Goal: Transaction & Acquisition: Purchase product/service

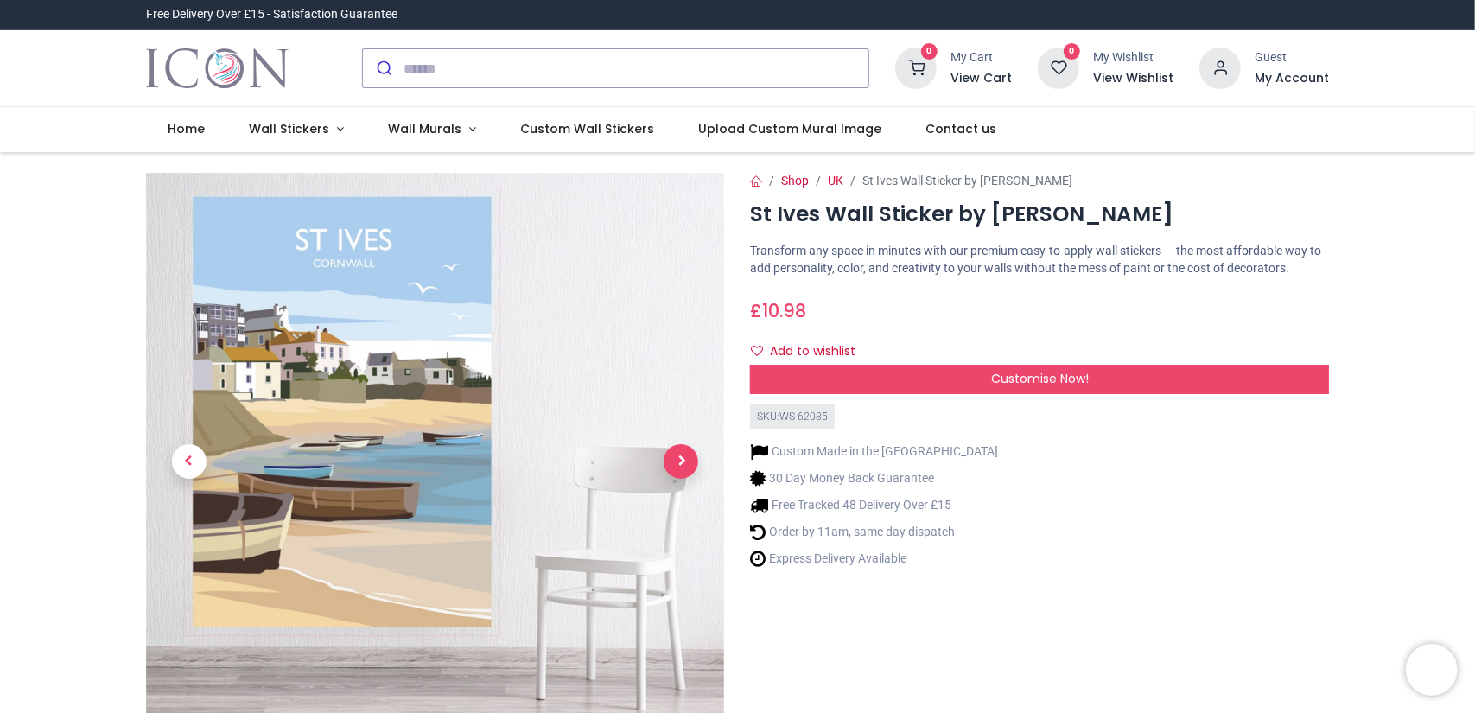
click at [688, 466] on span "Next" at bounding box center [681, 461] width 35 height 35
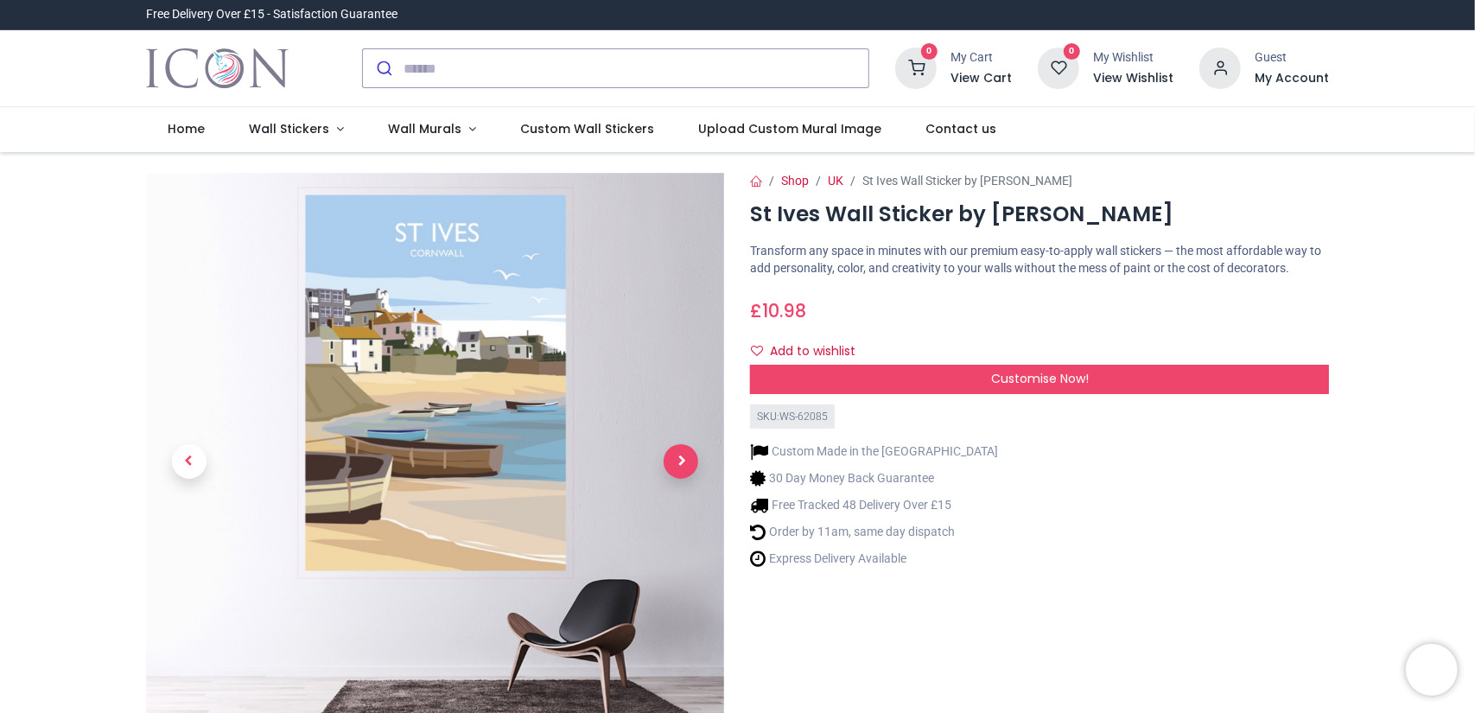
click at [688, 466] on span "Next" at bounding box center [681, 461] width 35 height 35
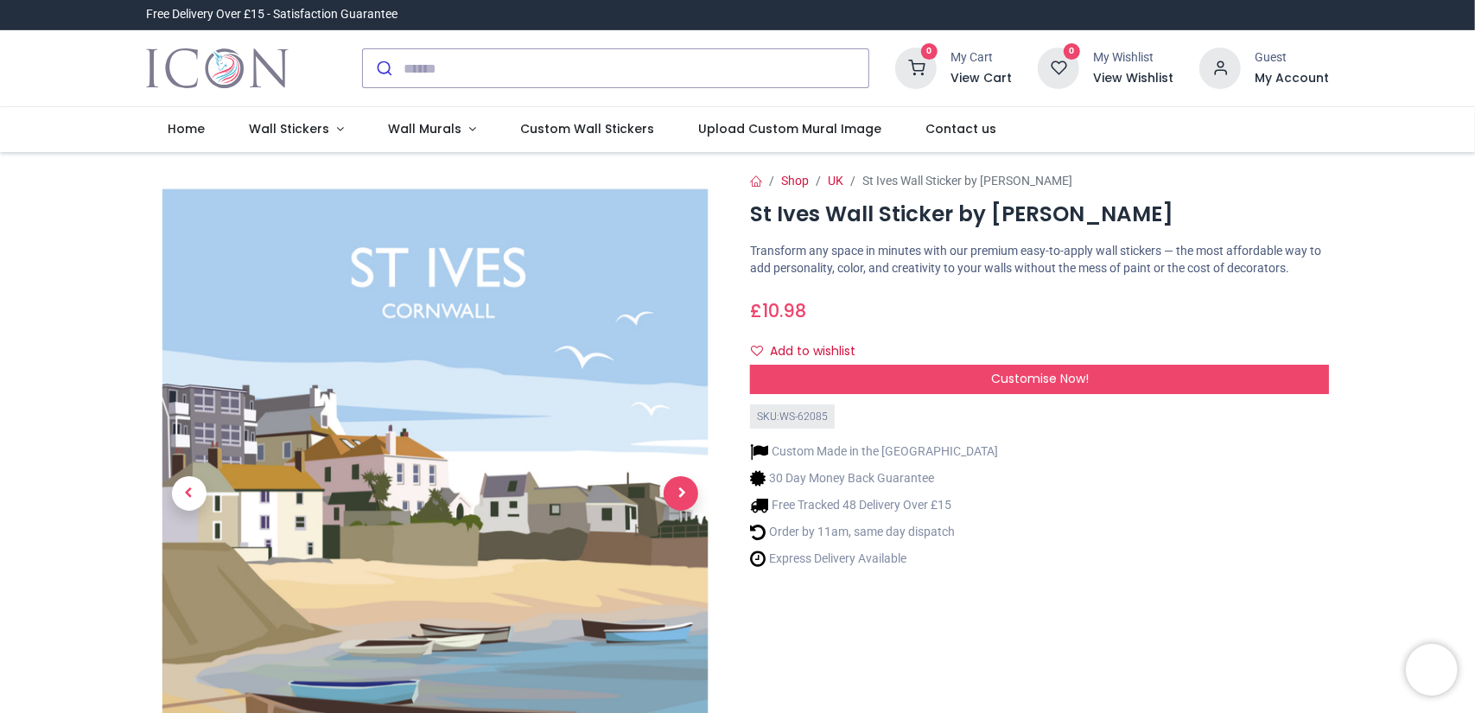
click at [688, 466] on link at bounding box center [681, 493] width 86 height 449
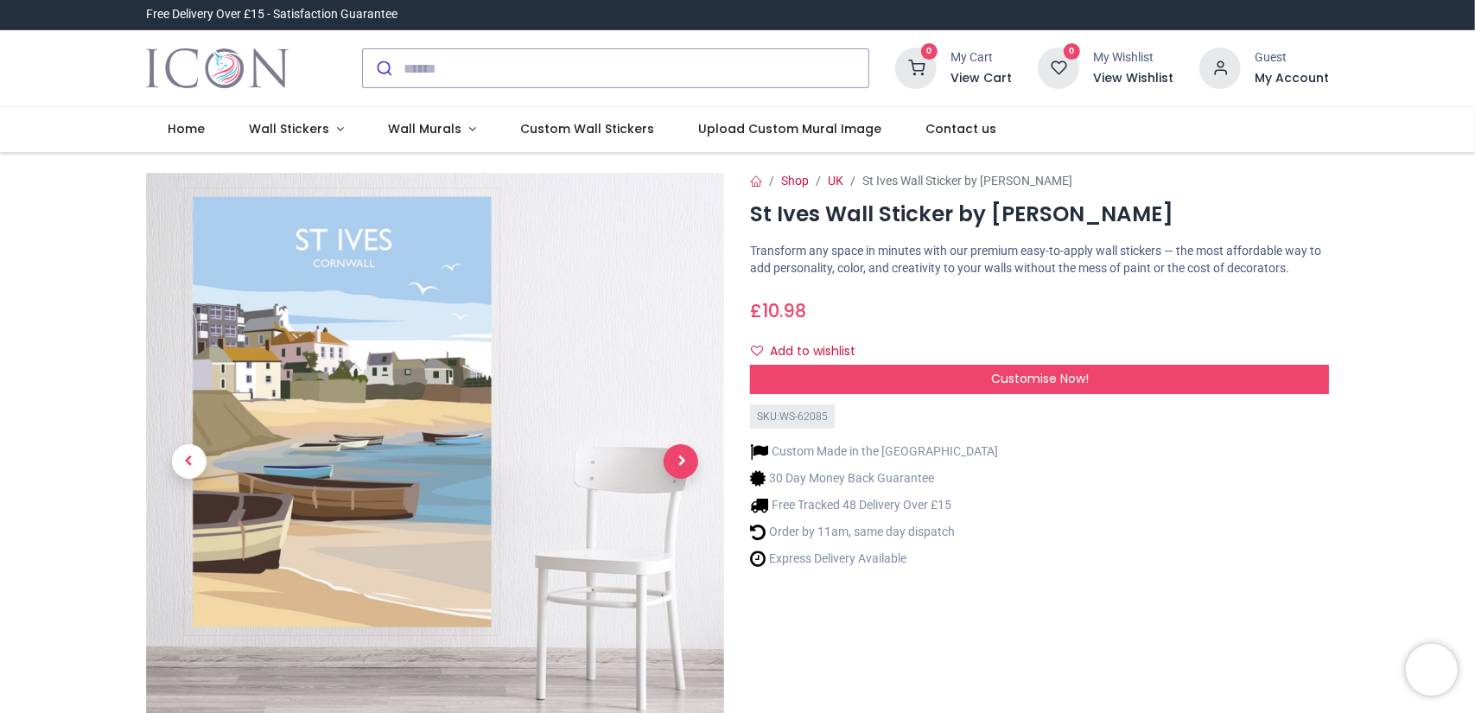
click at [688, 466] on span "Next" at bounding box center [681, 461] width 35 height 35
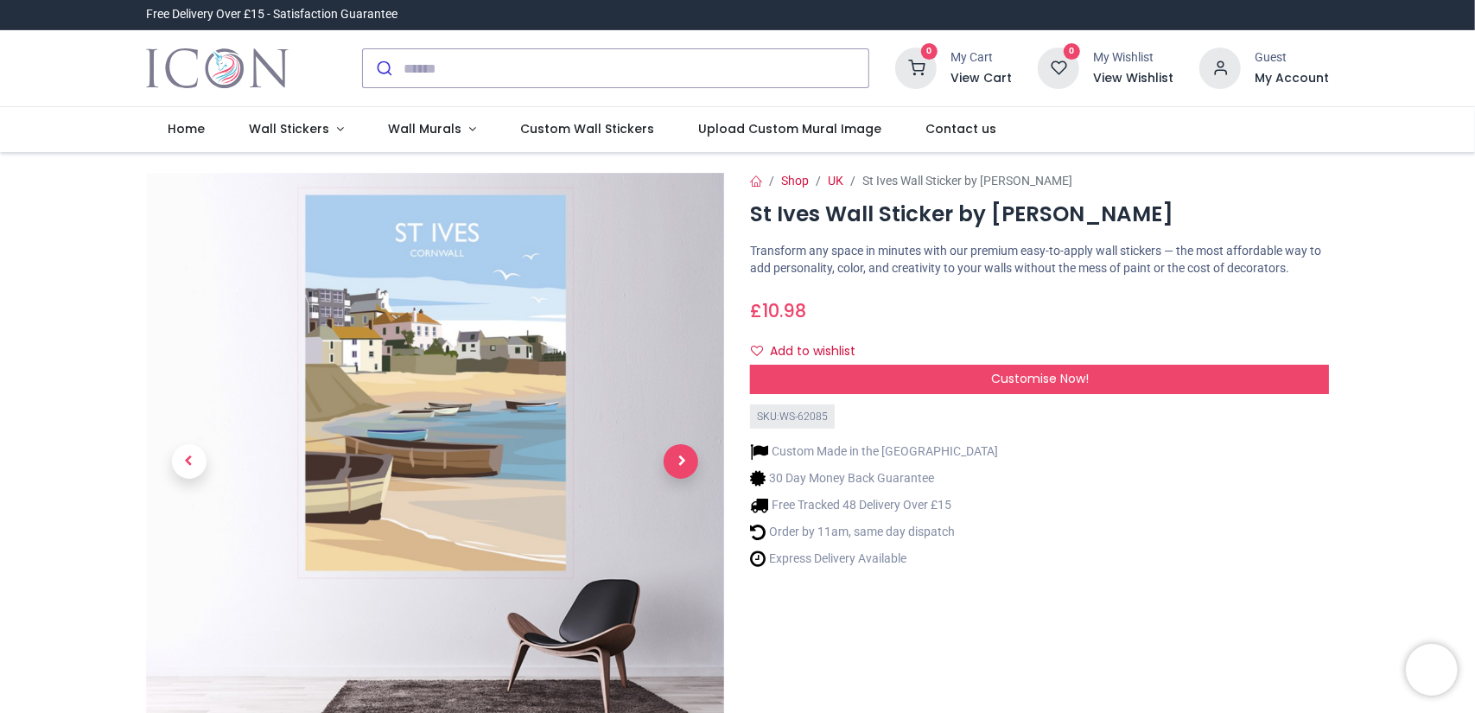
click at [688, 466] on span "Next" at bounding box center [681, 461] width 35 height 35
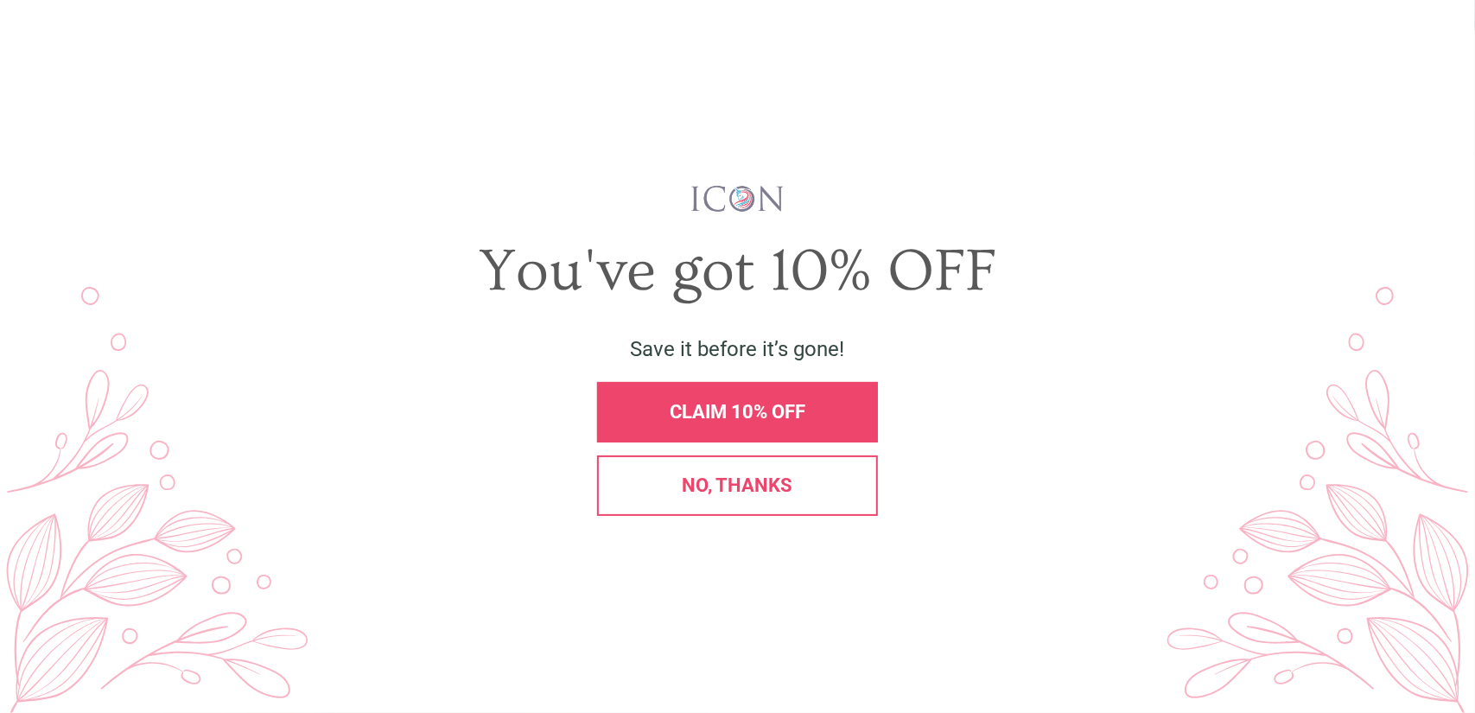
click at [1443, 46] on span "X" at bounding box center [1444, 44] width 18 height 26
